Goal: Task Accomplishment & Management: Manage account settings

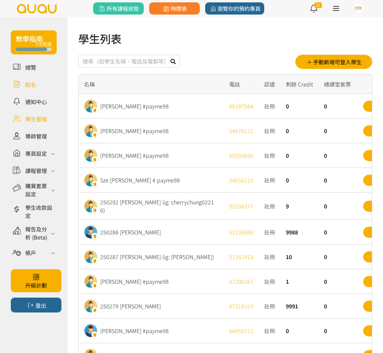
click at [33, 84] on link at bounding box center [34, 84] width 46 height 12
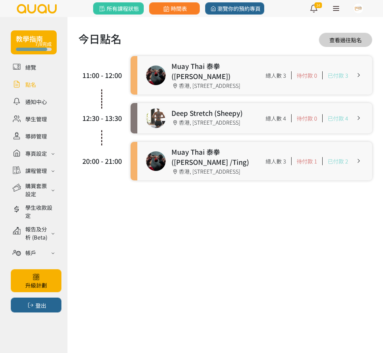
click at [228, 160] on link at bounding box center [254, 161] width 235 height 38
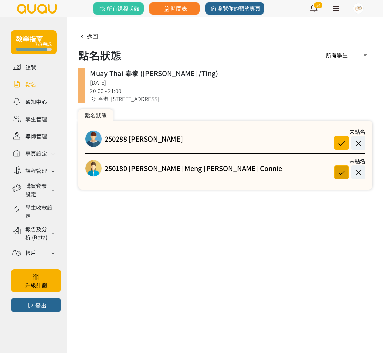
click at [339, 171] on icon at bounding box center [341, 172] width 13 height 9
click at [360, 143] on icon at bounding box center [358, 142] width 13 height 9
click at [93, 35] on span "返回" at bounding box center [92, 36] width 11 height 8
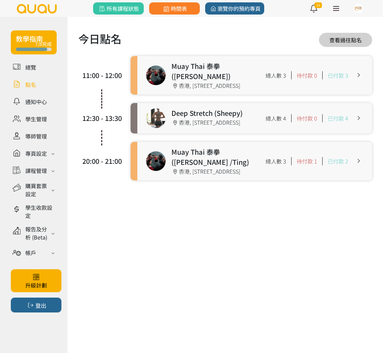
click at [228, 124] on link at bounding box center [254, 118] width 235 height 30
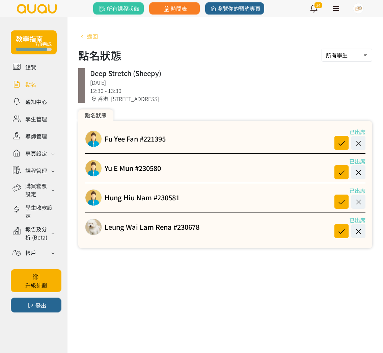
click at [84, 38] on icon at bounding box center [81, 36] width 7 height 5
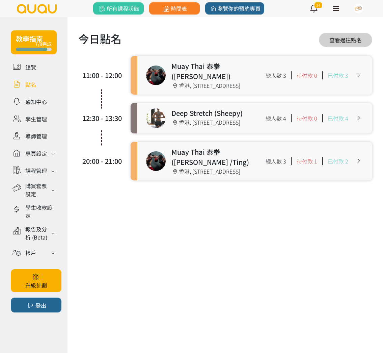
click at [209, 159] on link at bounding box center [254, 161] width 235 height 38
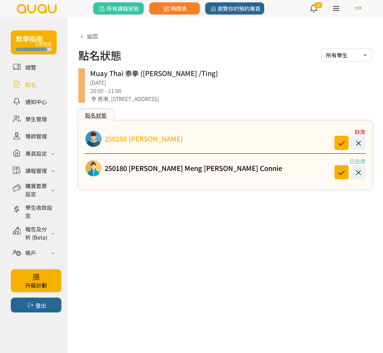
click at [165, 139] on link "250288 [PERSON_NAME]" at bounding box center [144, 139] width 78 height 10
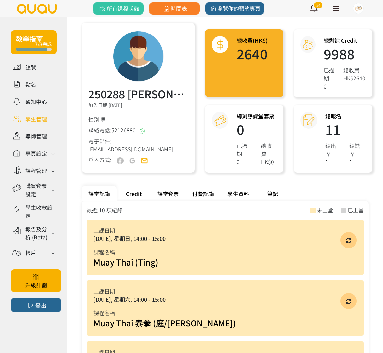
scroll to position [42, 0]
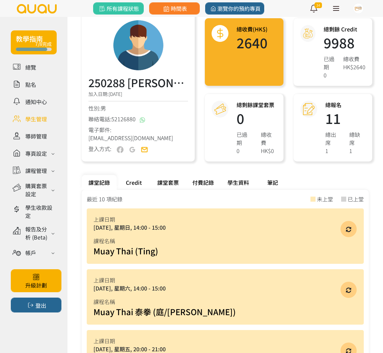
click at [138, 183] on div "Credit" at bounding box center [134, 182] width 34 height 15
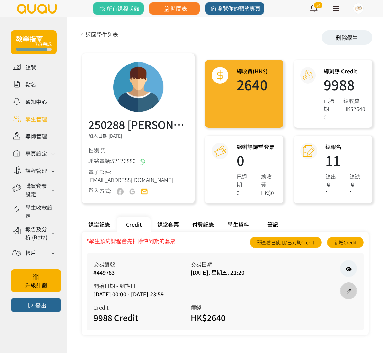
click at [348, 289] on icon at bounding box center [348, 290] width 7 height 5
select select "payme"
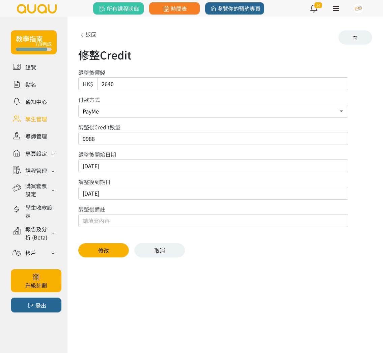
click at [116, 222] on input "text" at bounding box center [213, 220] width 270 height 13
type input "15/8/2025 ABS-7D"
click at [117, 194] on input "2025/11/11" at bounding box center [213, 193] width 270 height 13
type input "2025/11/4"
click at [115, 251] on button "修改" at bounding box center [103, 250] width 51 height 14
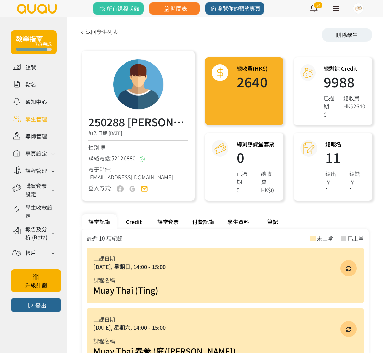
scroll to position [3, 0]
click at [134, 222] on div "Credit" at bounding box center [134, 221] width 34 height 15
